Goal: Contribute content

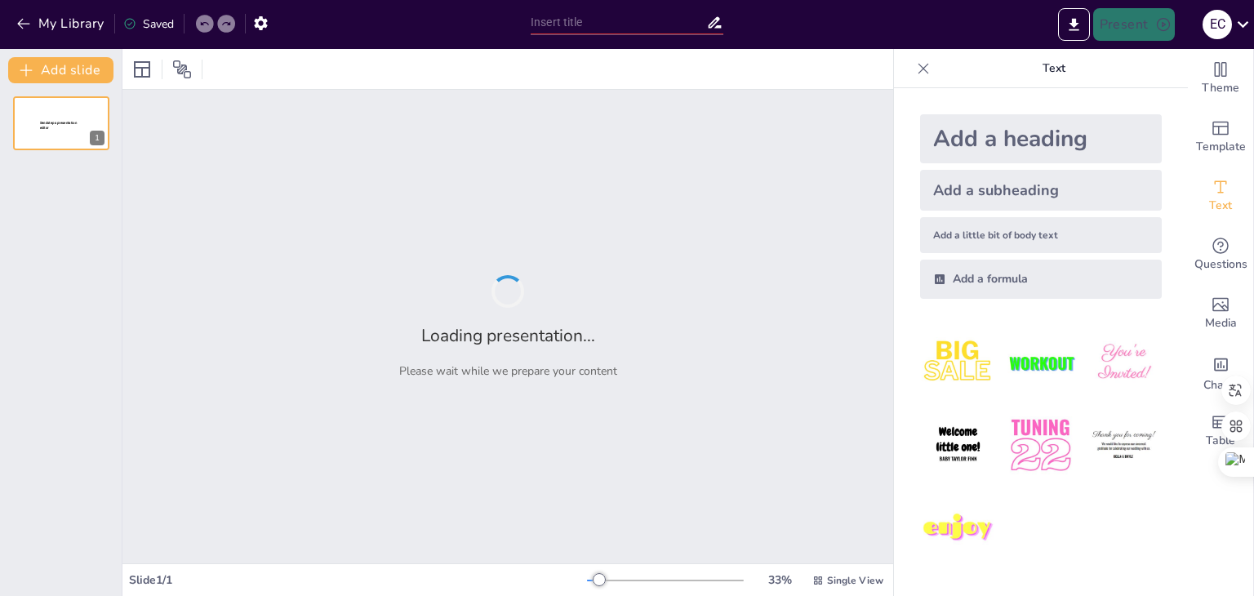
type input "Legado Histórico de las Mujeres en [GEOGRAPHIC_DATA], [GEOGRAPHIC_DATA], [GEOGR…"
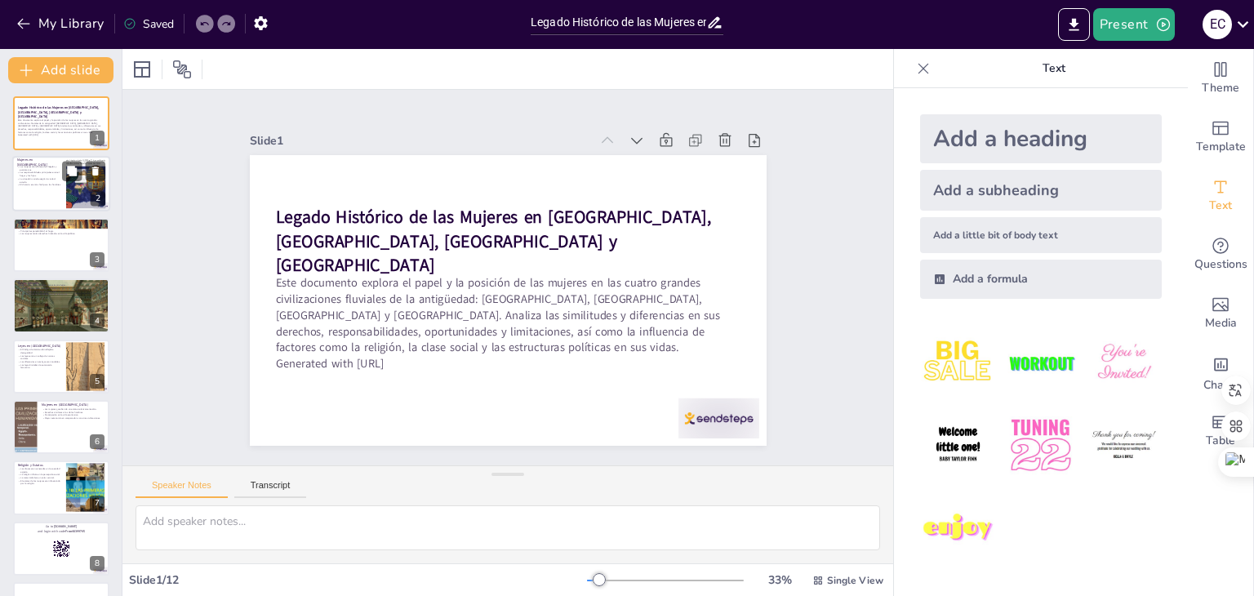
click at [53, 184] on p "El divorcio era más fácil para los hombres." at bounding box center [39, 185] width 44 height 3
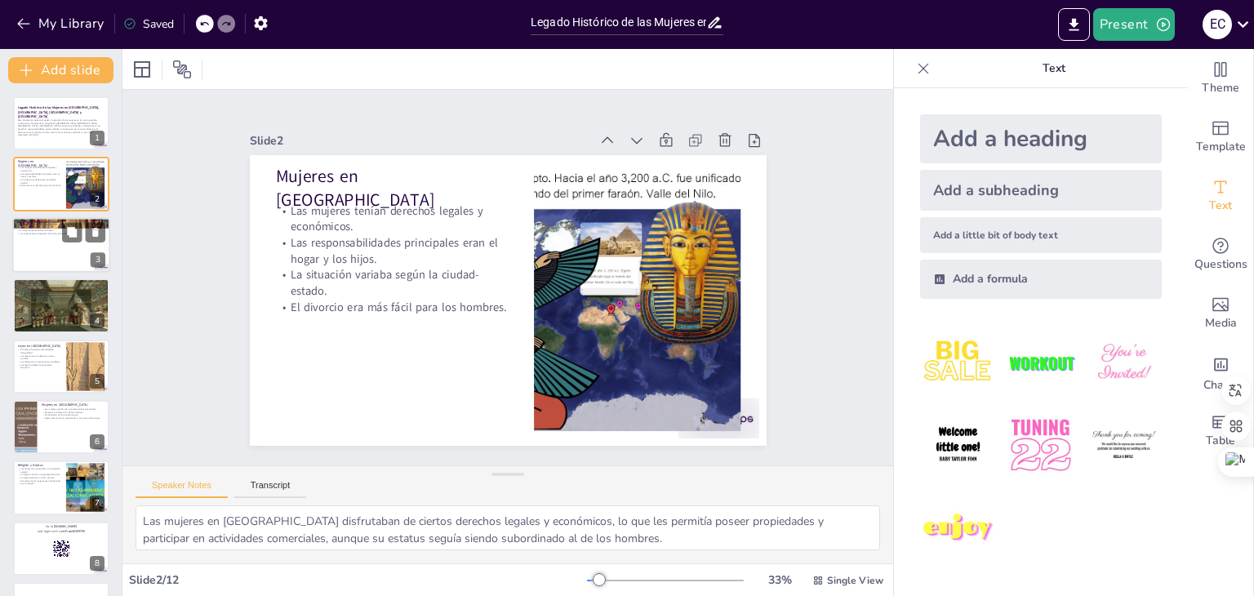
click at [57, 229] on p "Principal responsabilidad: el hogar." at bounding box center [61, 230] width 88 height 3
type textarea "En [GEOGRAPHIC_DATA], algunas mujeres alcanzaban roles significativos como sace…"
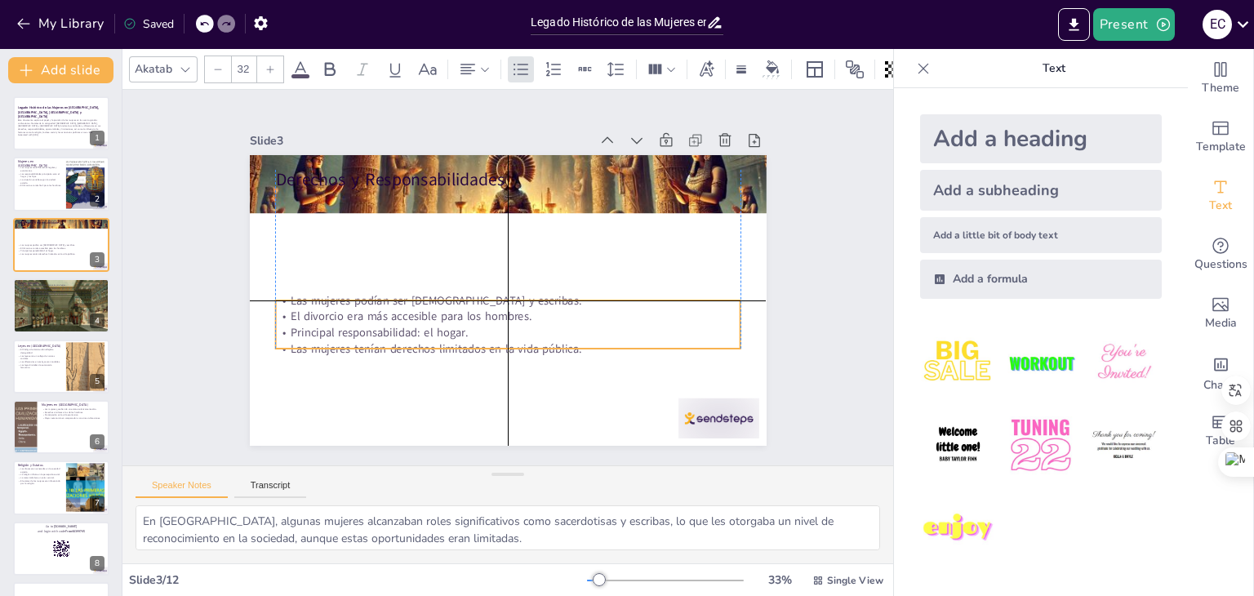
drag, startPoint x: 344, startPoint y: 202, endPoint x: 341, endPoint y: 309, distance: 107.0
click at [466, 309] on p "El divorcio era más accesible para los hombres." at bounding box center [545, 266] width 159 height 448
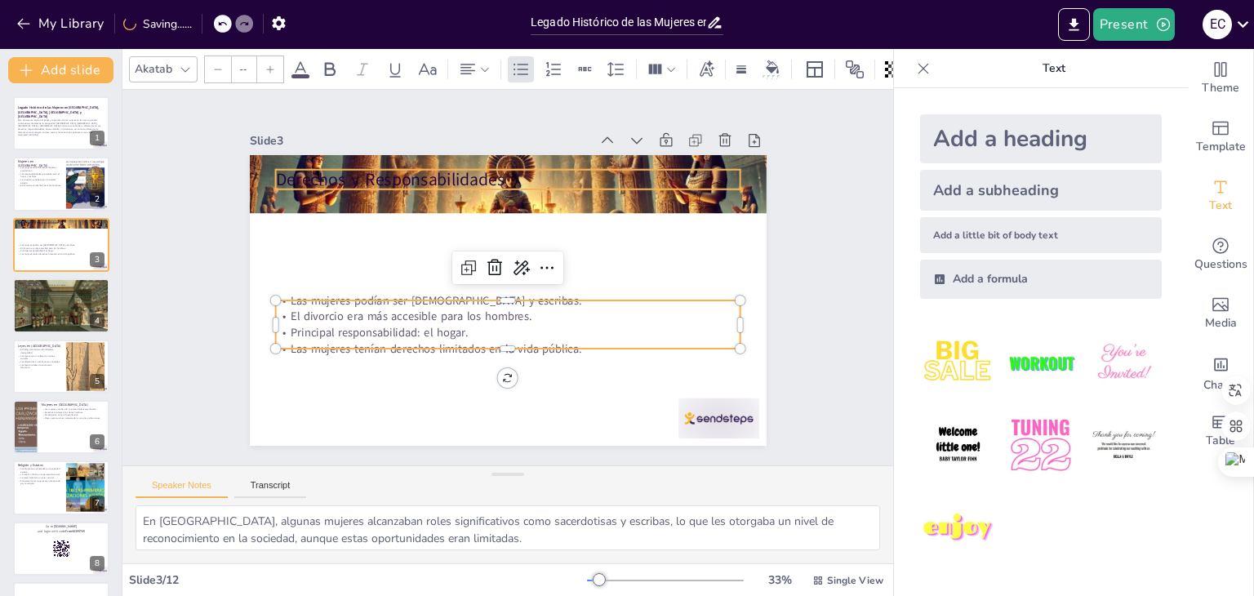
type input "48"
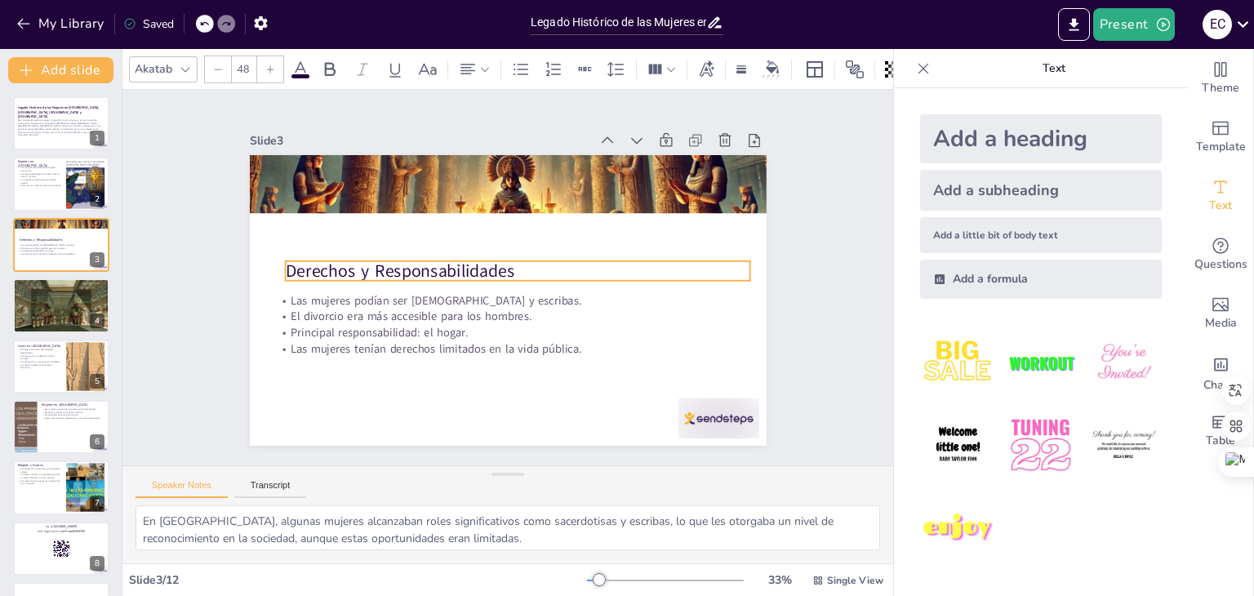
drag, startPoint x: 346, startPoint y: 172, endPoint x: 356, endPoint y: 264, distance: 92.0
click at [479, 264] on p "Derechos y Responsabilidades" at bounding box center [515, 287] width 73 height 466
click at [51, 312] on div at bounding box center [61, 305] width 98 height 61
type textarea "Las mujeres de la clase alta en [GEOGRAPHIC_DATA] gozaban de mayores privilegio…"
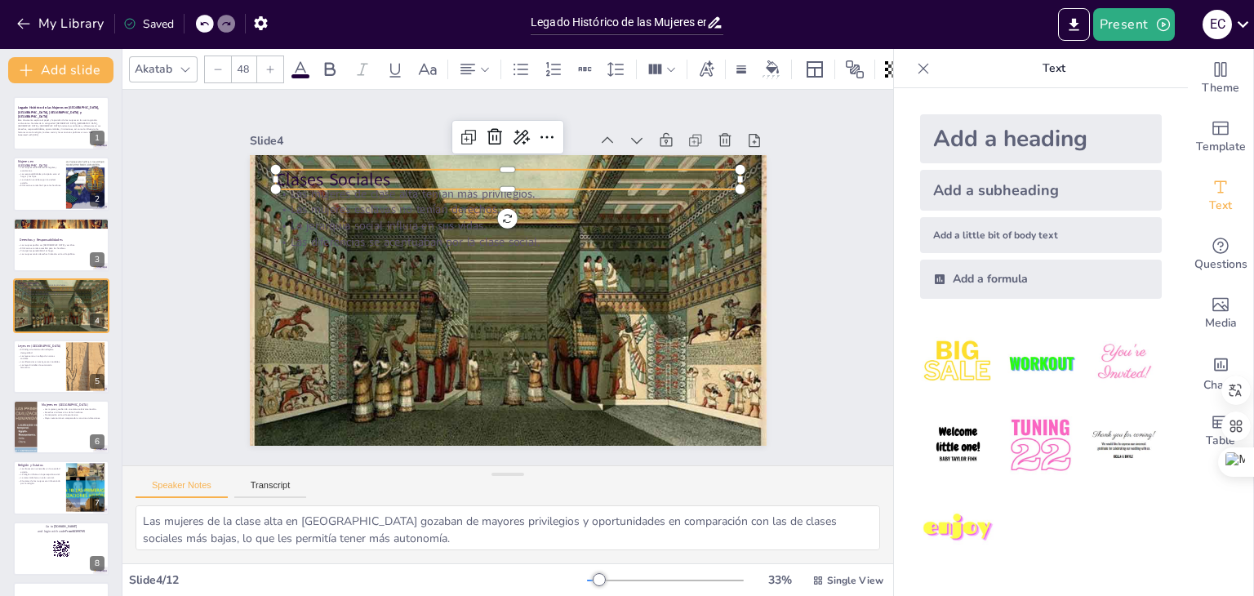
click at [466, 169] on p "Clases Sociales" at bounding box center [592, 228] width 253 height 415
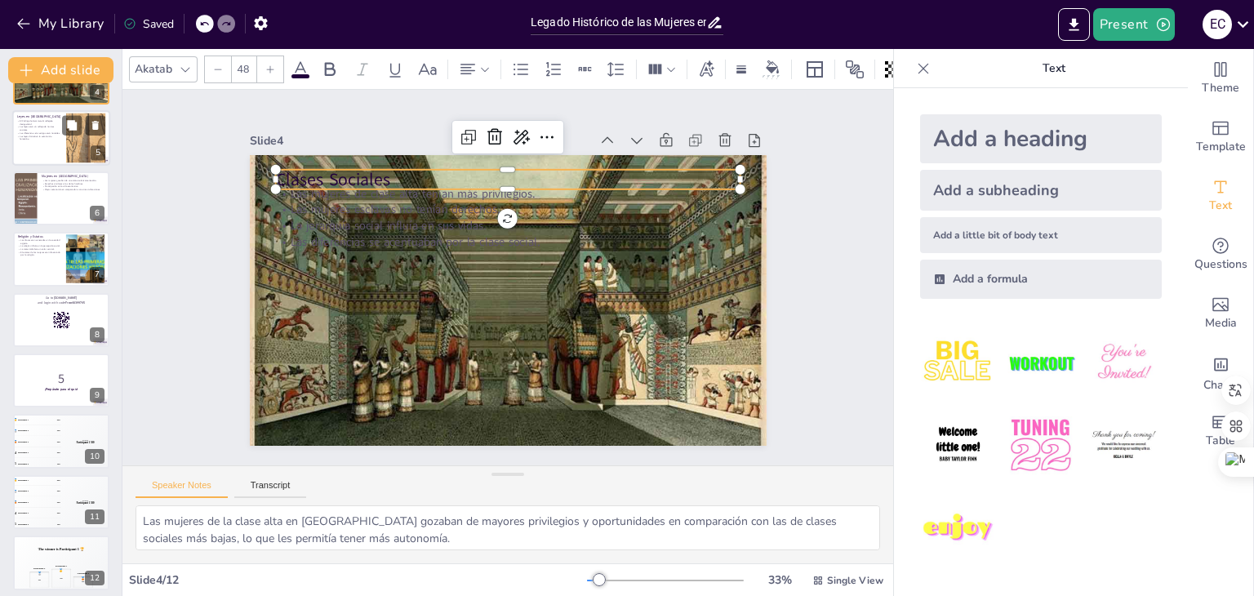
scroll to position [235, 0]
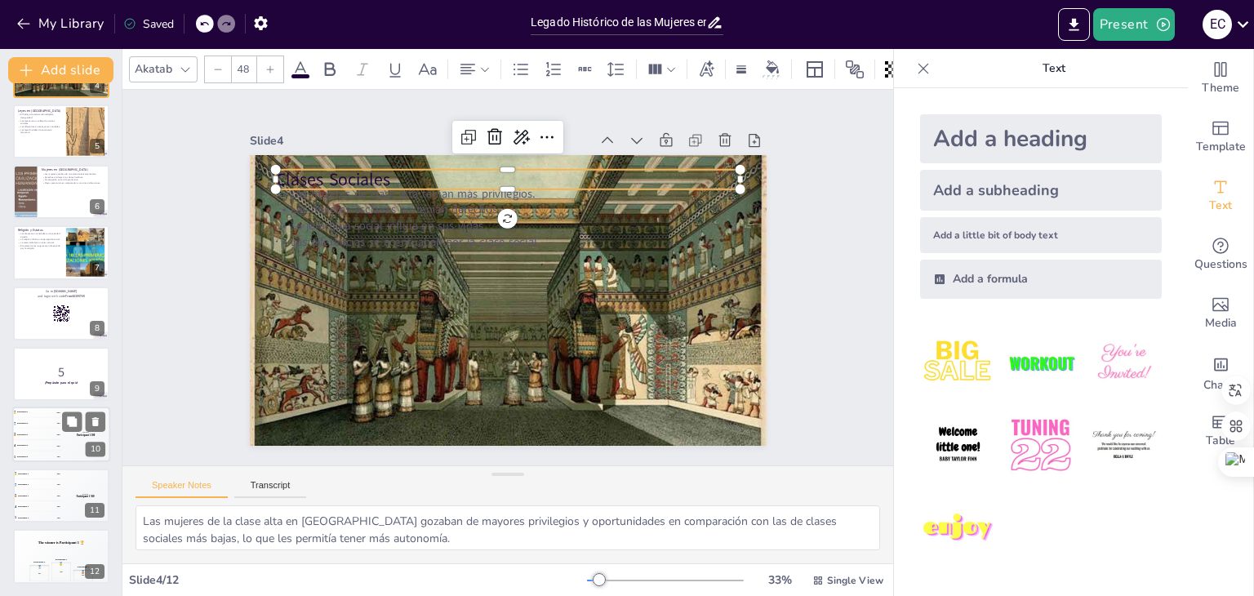
click at [24, 459] on div "5 Participant 5 100" at bounding box center [36, 457] width 49 height 11
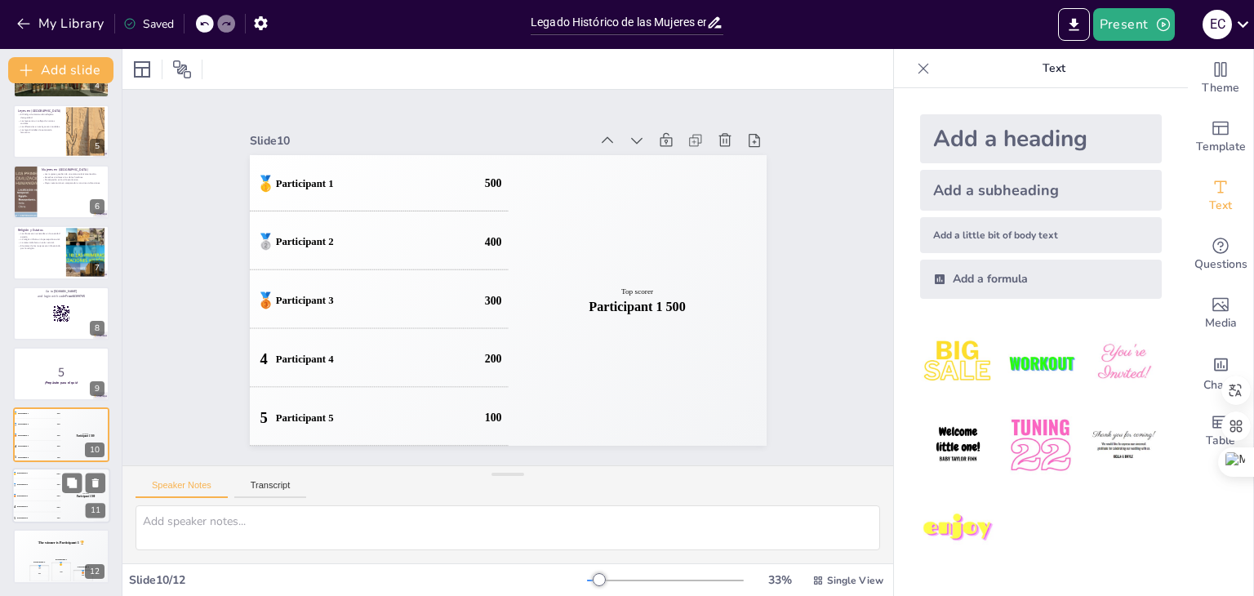
click at [20, 501] on div "4 Participant 4 200" at bounding box center [36, 506] width 49 height 11
click at [50, 336] on div at bounding box center [61, 314] width 98 height 56
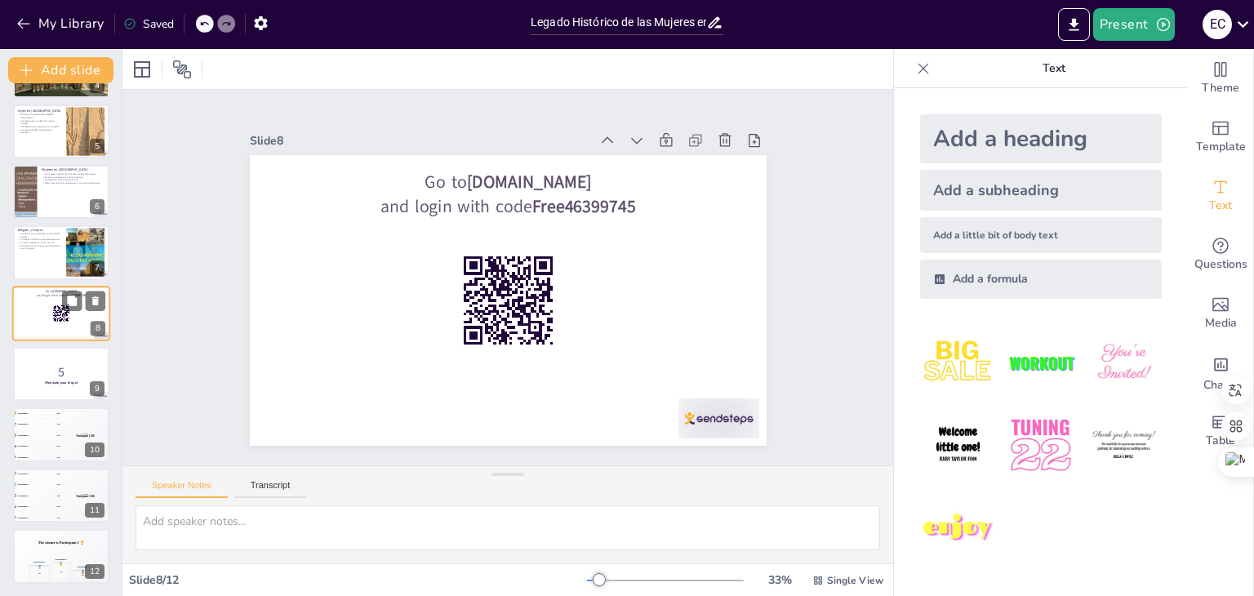
scroll to position [209, 0]
